Goal: Information Seeking & Learning: Find specific fact

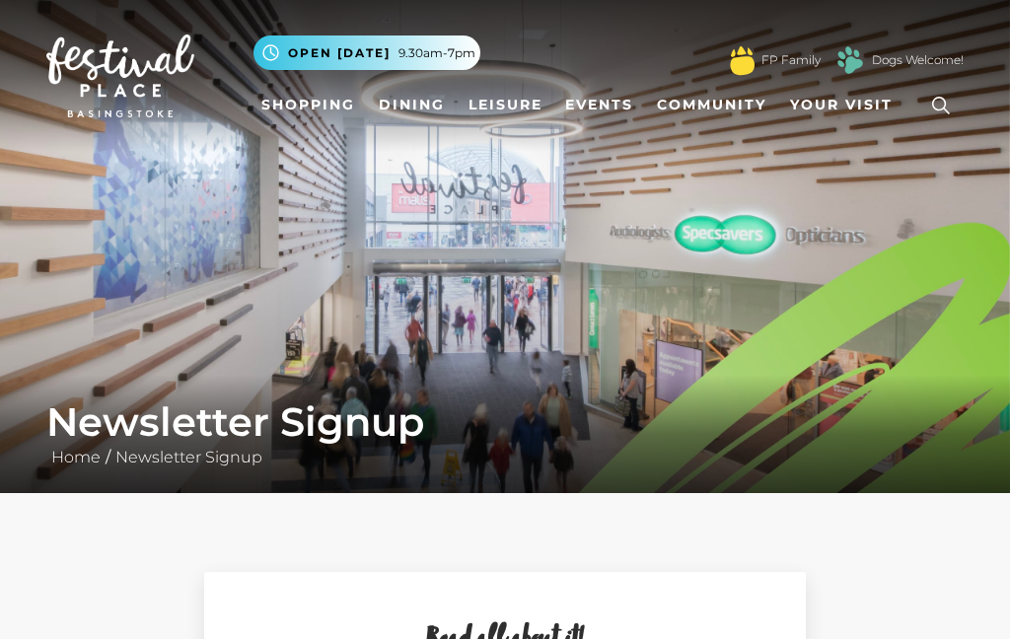
click at [942, 111] on icon at bounding box center [941, 106] width 30 height 30
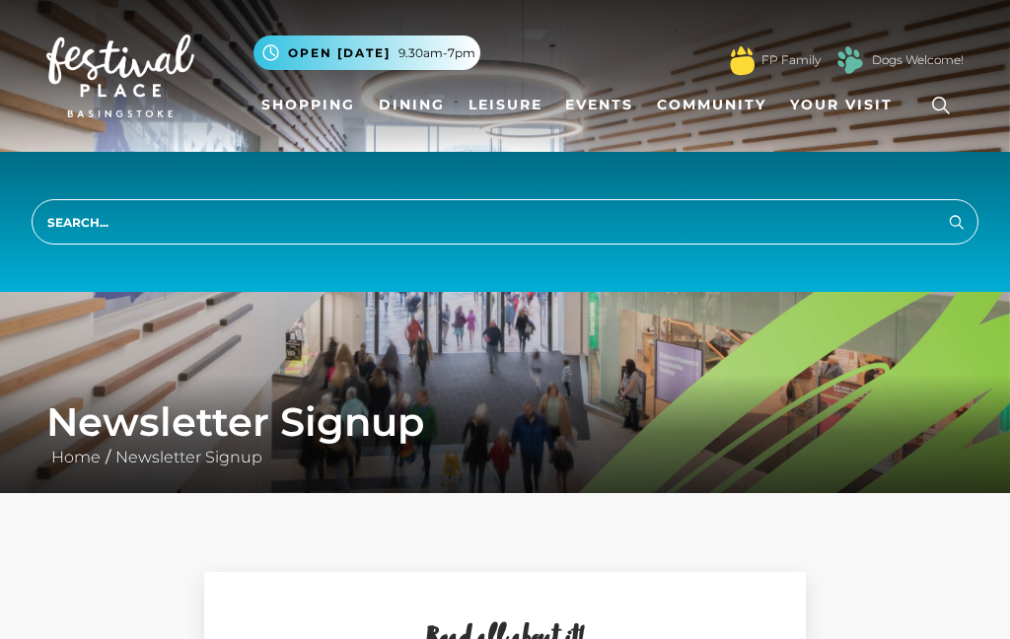
click at [144, 222] on input "search" at bounding box center [505, 221] width 947 height 45
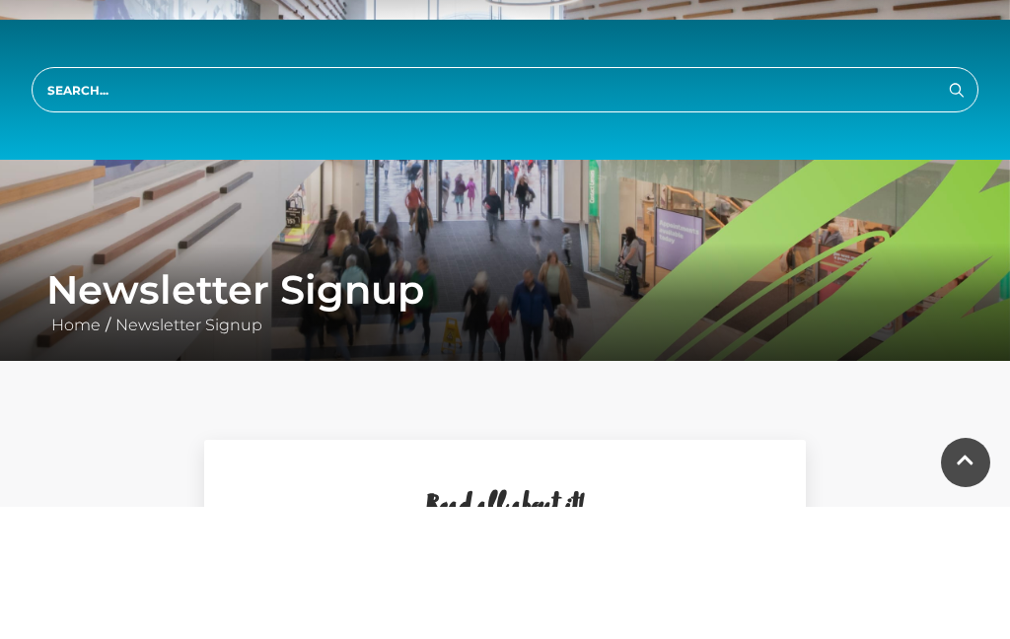
click at [130, 199] on input "search" at bounding box center [505, 221] width 947 height 45
type input "When dose hans buffet open.?"
click at [957, 209] on button "Search" at bounding box center [957, 221] width 24 height 25
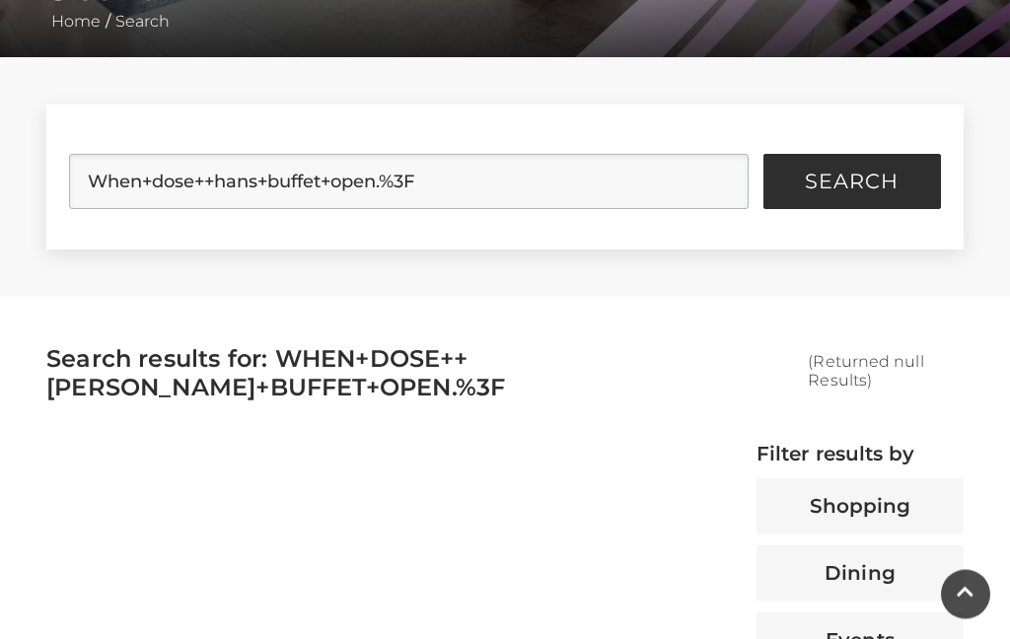
scroll to position [437, 0]
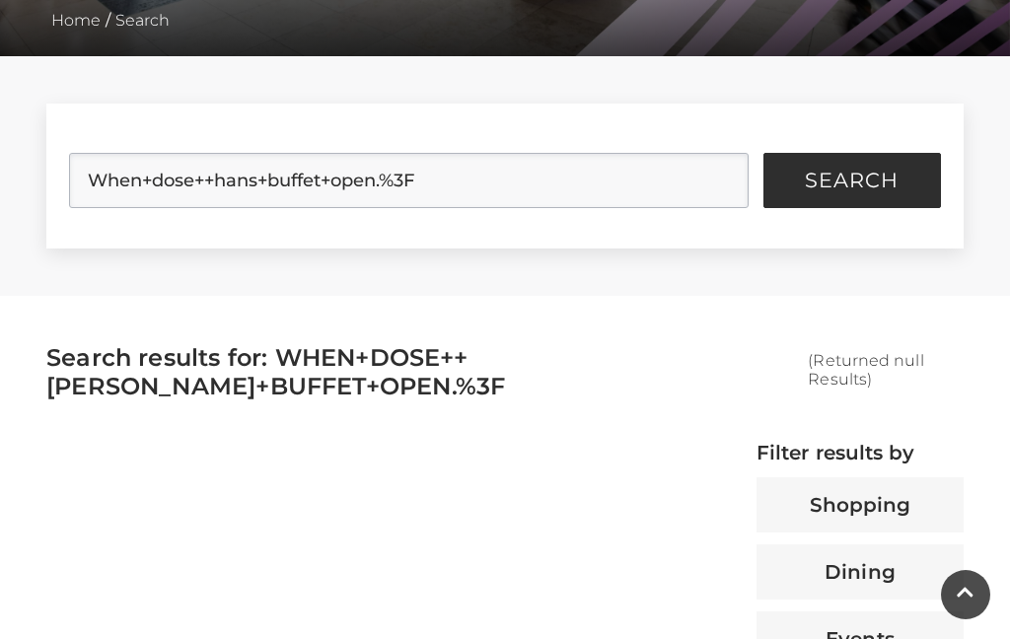
click at [838, 181] on span "Search" at bounding box center [852, 181] width 94 height 20
click at [852, 179] on span "Search" at bounding box center [852, 181] width 94 height 20
click at [869, 362] on span "(Returned 0 Results)" at bounding box center [870, 369] width 97 height 37
click at [1007, 336] on div "Search Home / Search When+dose++hans+buffet+open.%3F Search Filter Results Shop…" at bounding box center [505, 276] width 1010 height 1427
click at [1007, 343] on div "Search Home / Search When+dose++hans+buffet+open.%3F Search Filter Results Shop…" at bounding box center [505, 276] width 1010 height 1427
